Goal: Information Seeking & Learning: Learn about a topic

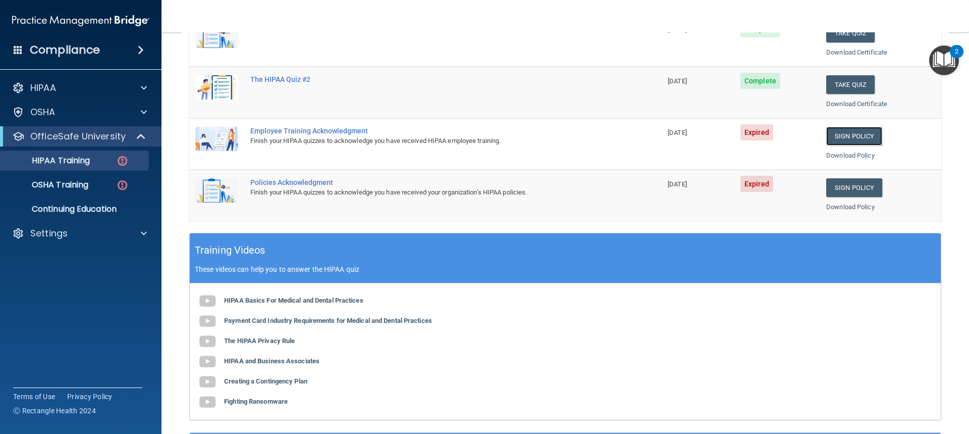
scroll to position [202, 0]
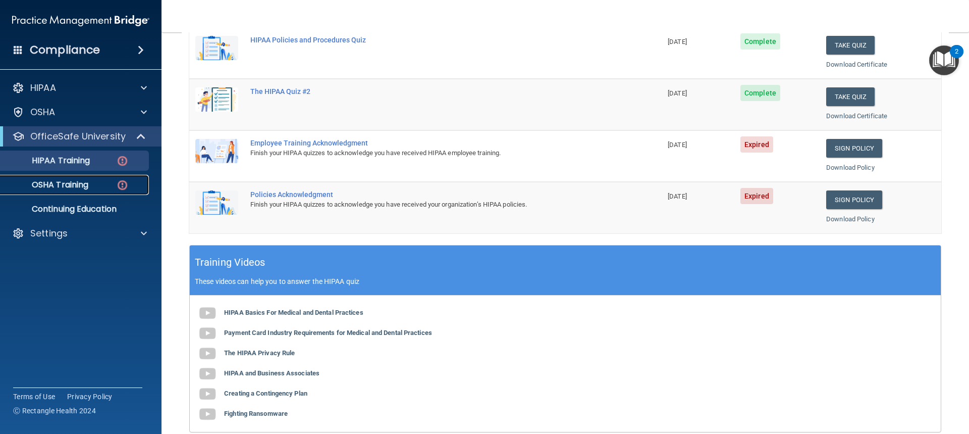
click at [123, 183] on img at bounding box center [122, 185] width 13 height 13
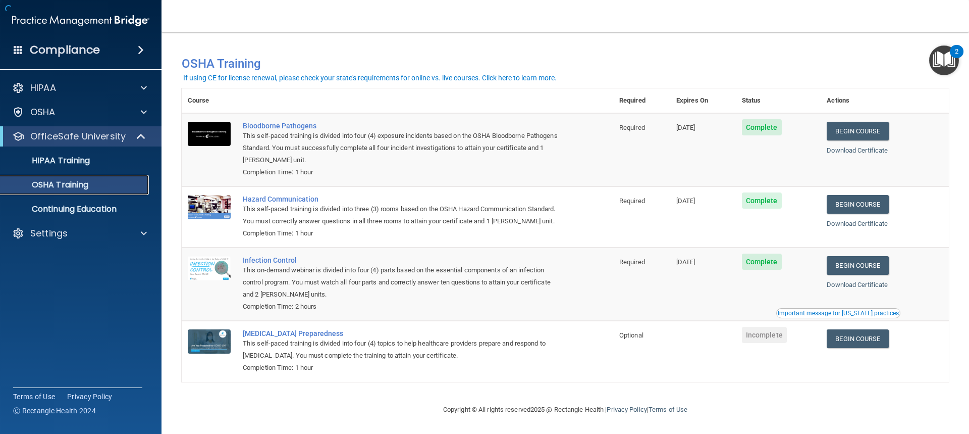
scroll to position [15, 0]
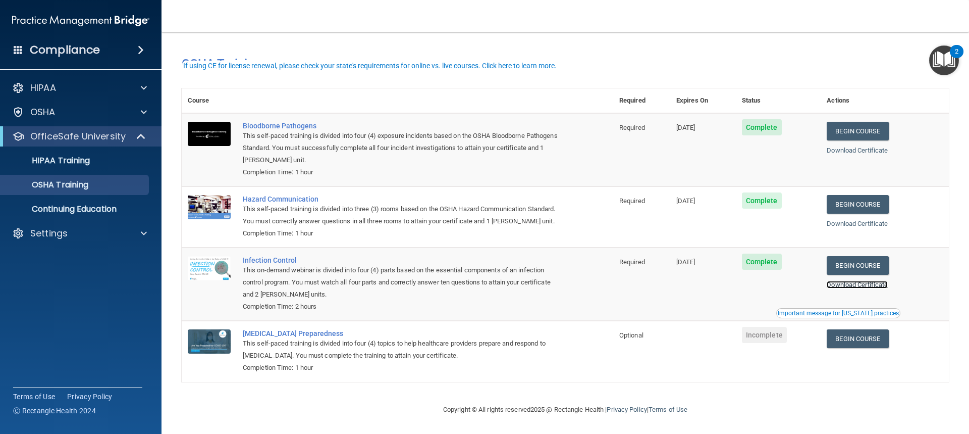
click at [463, 283] on link "Download Certificate" at bounding box center [857, 285] width 61 height 8
click at [463, 334] on link "Begin Course" at bounding box center [858, 338] width 62 height 19
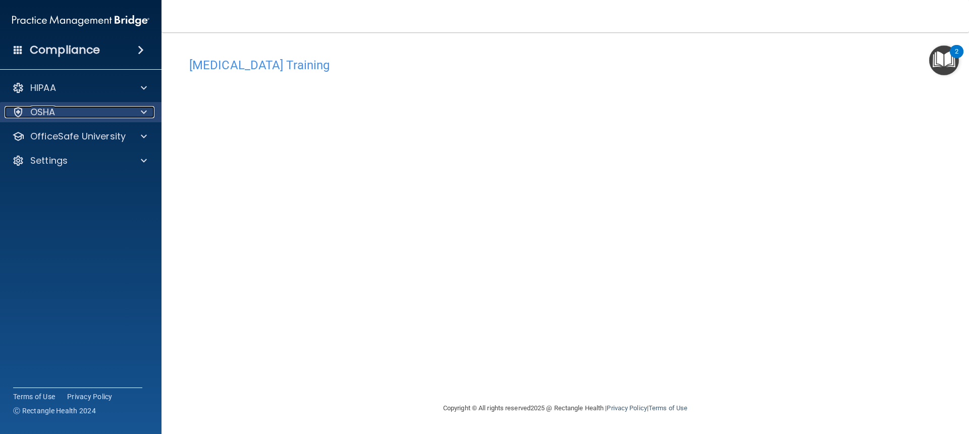
click at [143, 111] on span at bounding box center [144, 112] width 6 height 12
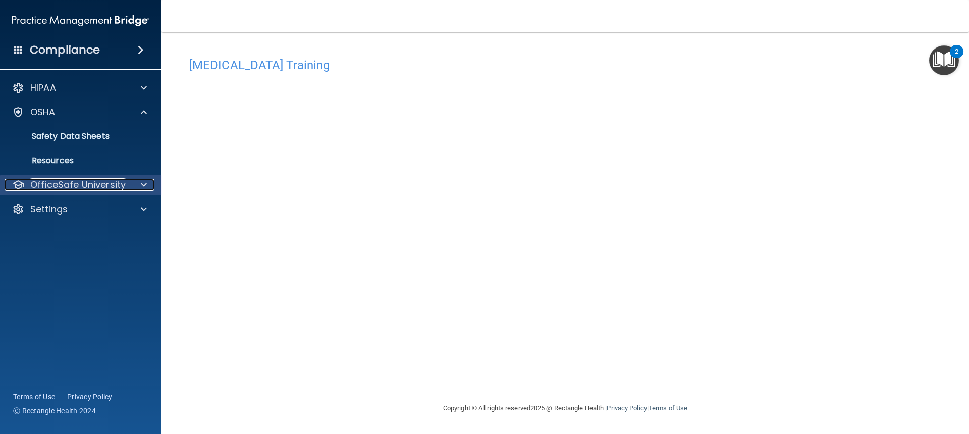
click at [133, 181] on div at bounding box center [142, 185] width 25 height 12
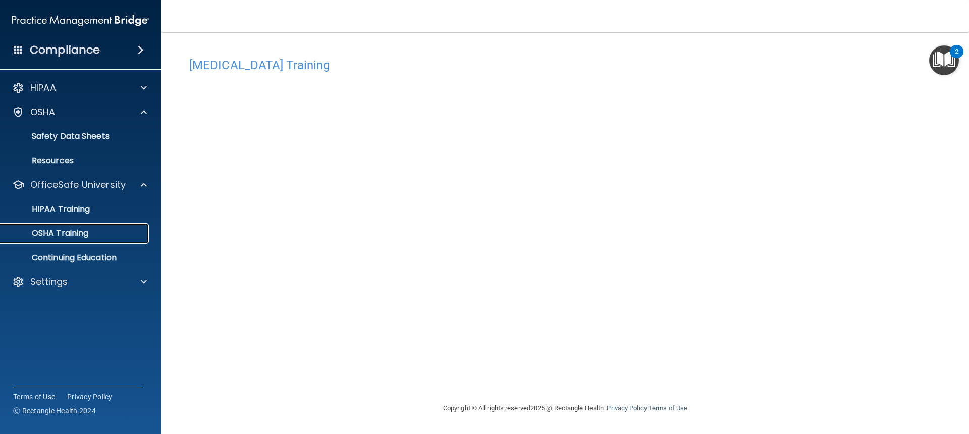
click at [83, 233] on p "OSHA Training" at bounding box center [48, 233] width 82 height 10
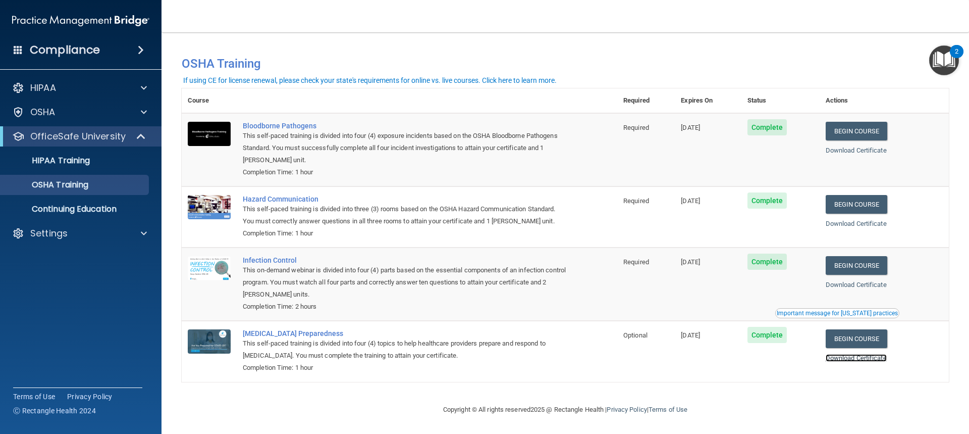
click at [859, 359] on link "Download Certificate" at bounding box center [856, 358] width 61 height 8
